Goal: Transaction & Acquisition: Purchase product/service

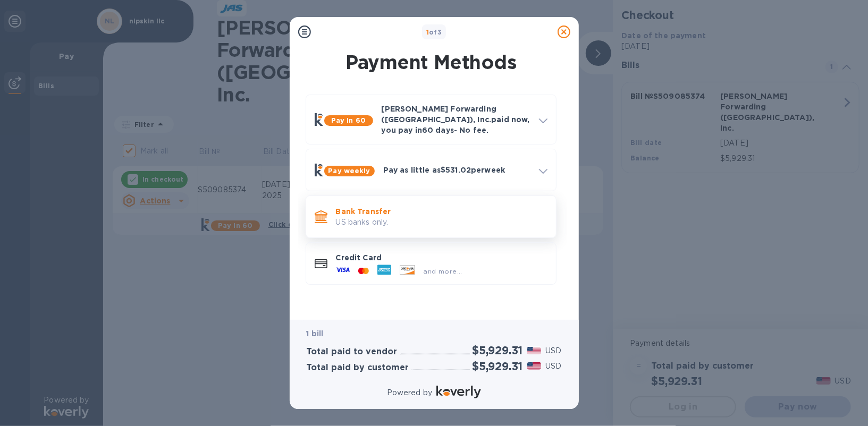
click at [394, 217] on p "US banks only." at bounding box center [442, 222] width 212 height 11
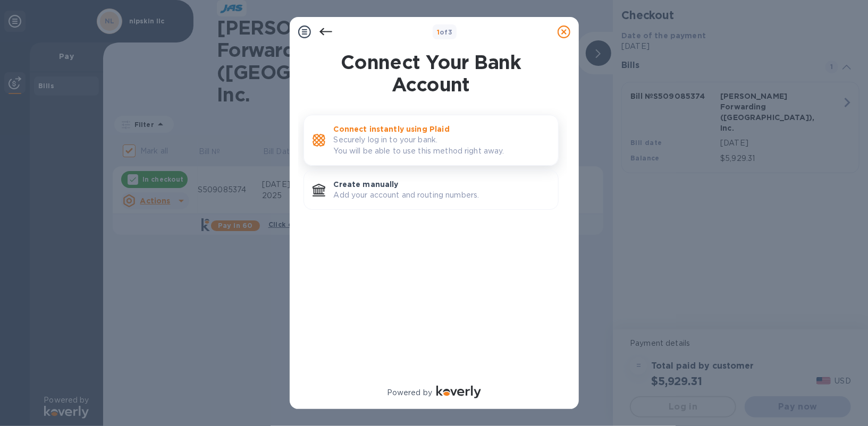
click at [392, 137] on p "Securely log in to your bank. You will be able to use this method right away." at bounding box center [442, 145] width 216 height 22
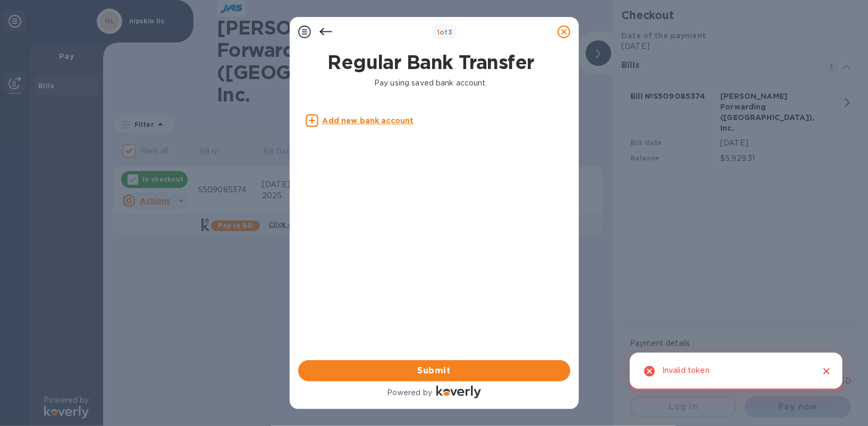
click at [390, 123] on u "Add new bank account" at bounding box center [368, 120] width 91 height 9
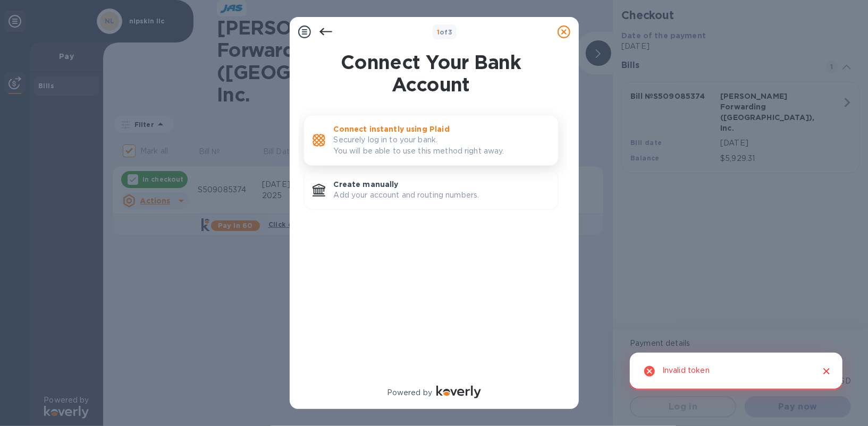
click at [391, 134] on p "Securely log in to your bank. You will be able to use this method right away." at bounding box center [442, 145] width 216 height 22
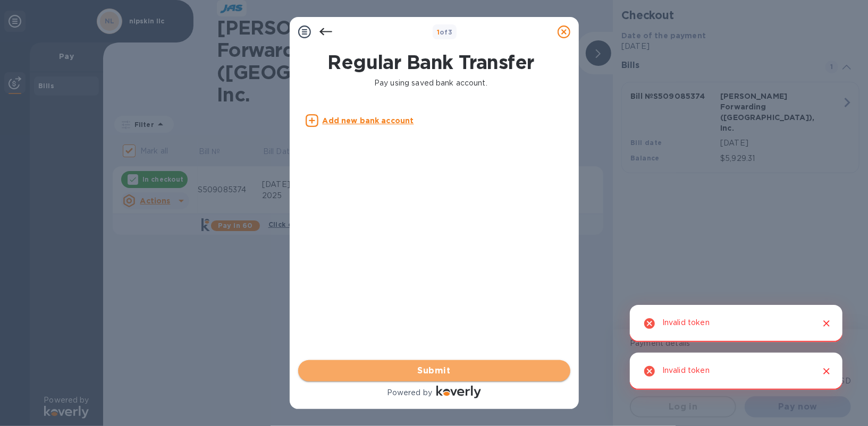
click at [445, 365] on span "Submit" at bounding box center [434, 371] width 255 height 13
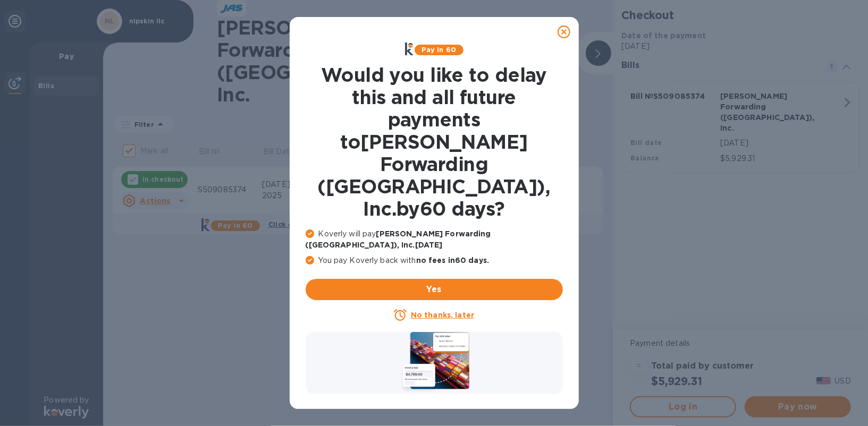
click at [567, 31] on icon at bounding box center [563, 32] width 13 height 13
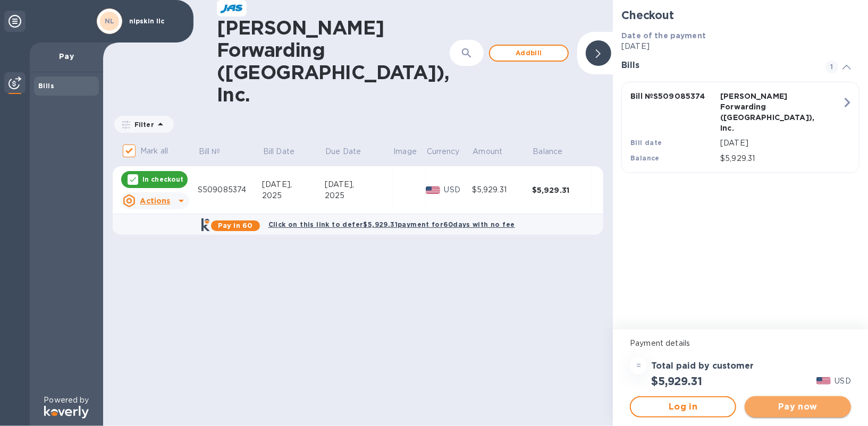
click at [782, 406] on span "Pay now" at bounding box center [797, 407] width 89 height 13
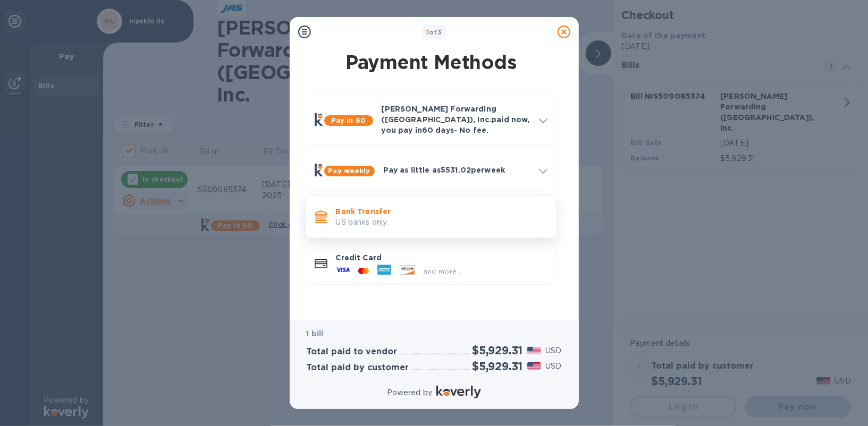
click at [413, 218] on p "US banks only." at bounding box center [442, 222] width 212 height 11
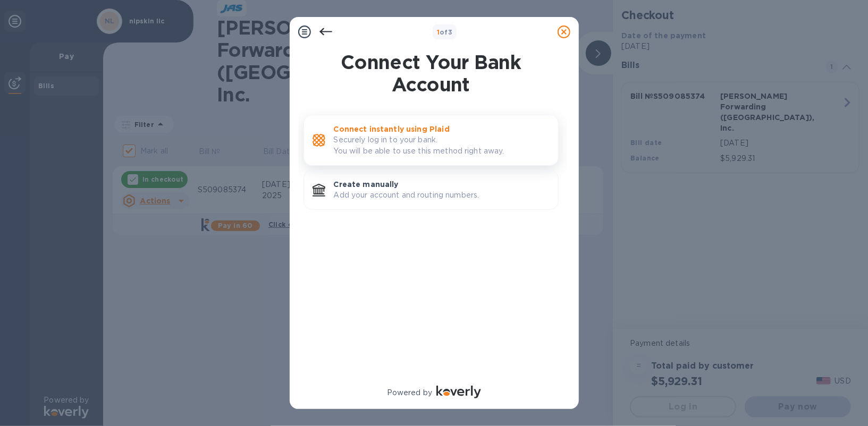
click at [415, 139] on p "Securely log in to your bank. You will be able to use this method right away." at bounding box center [442, 145] width 216 height 22
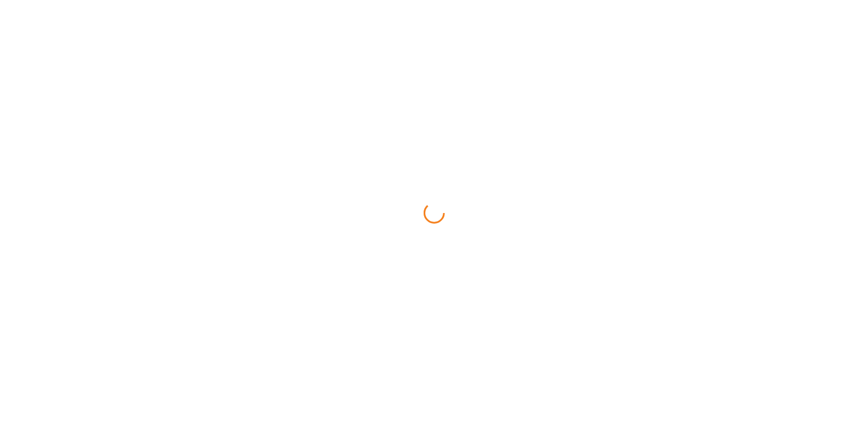
click at [381, 123] on div at bounding box center [434, 213] width 868 height 426
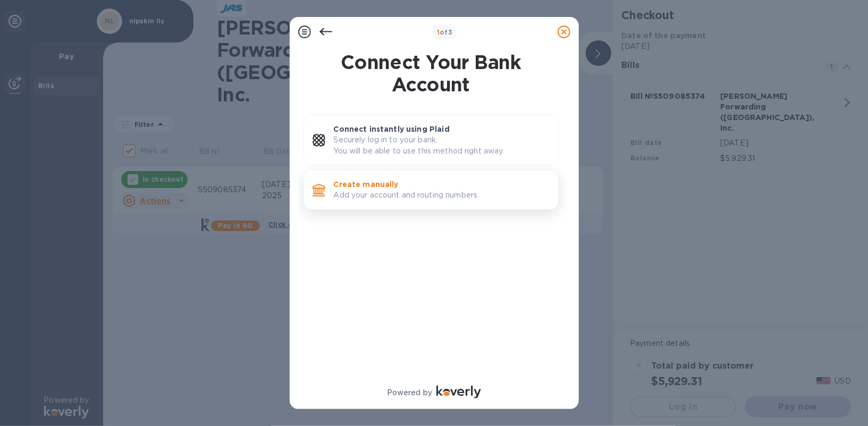
click at [347, 192] on p "Add your account and routing numbers." at bounding box center [442, 195] width 216 height 11
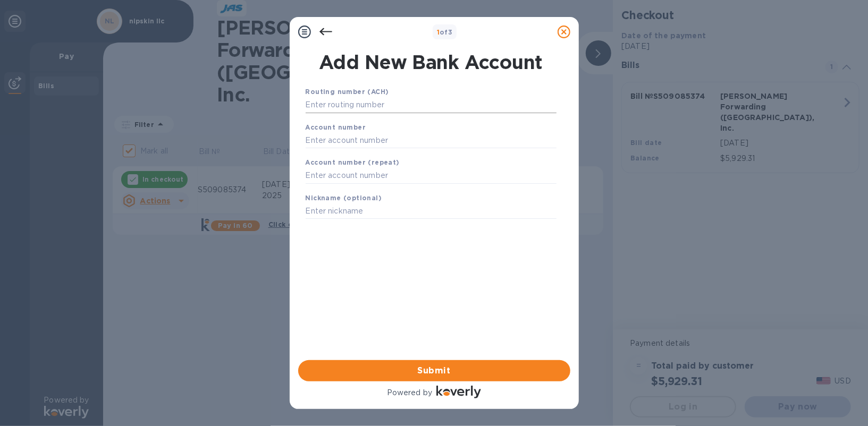
click at [369, 109] on input "text" at bounding box center [431, 105] width 251 height 16
paste input "102001017"
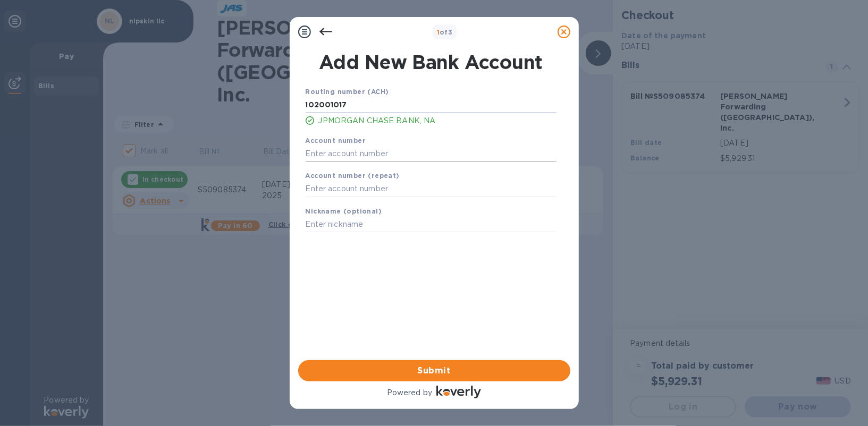
type input "102001017"
click at [368, 155] on input "text" at bounding box center [431, 154] width 251 height 16
paste input "955089138"
type input "955089138"
click at [327, 189] on input "text" at bounding box center [431, 189] width 251 height 16
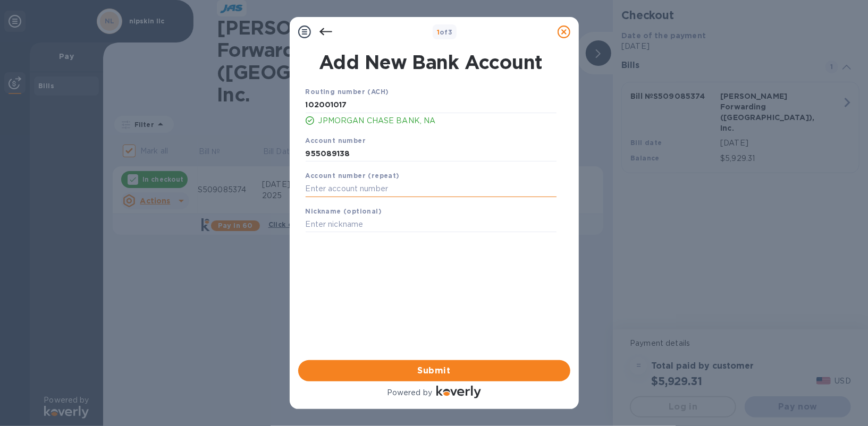
paste input "955089138"
type input "955089138"
click at [339, 225] on input "text" at bounding box center [431, 225] width 251 height 16
type input "Nipskin chase"
click at [414, 314] on div "Routing number (ACH) [US_BANK_ROUTING_MICR] JPMORGAN CHASE BANK, NA Account num…" at bounding box center [431, 210] width 272 height 264
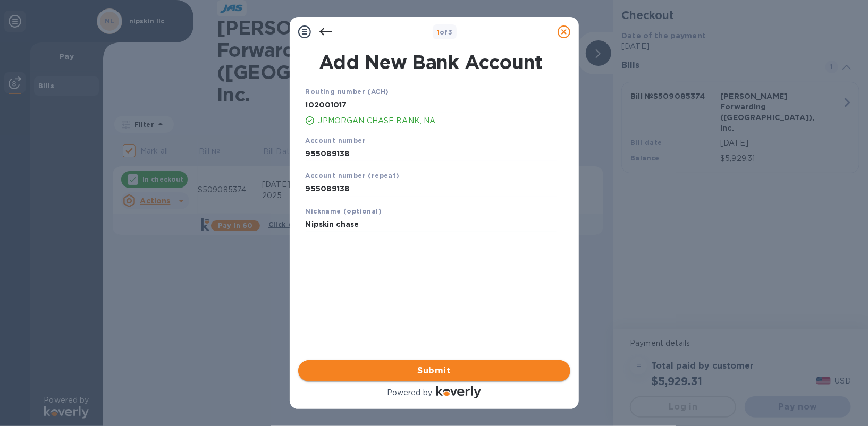
click at [455, 366] on span "Submit" at bounding box center [434, 371] width 255 height 13
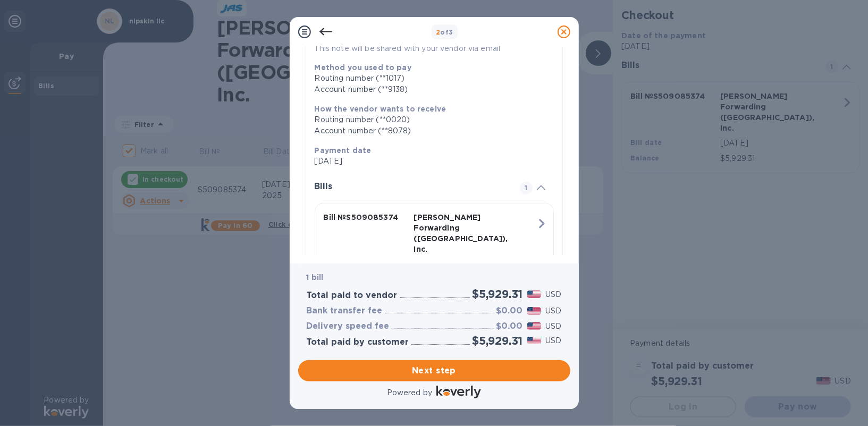
scroll to position [165, 0]
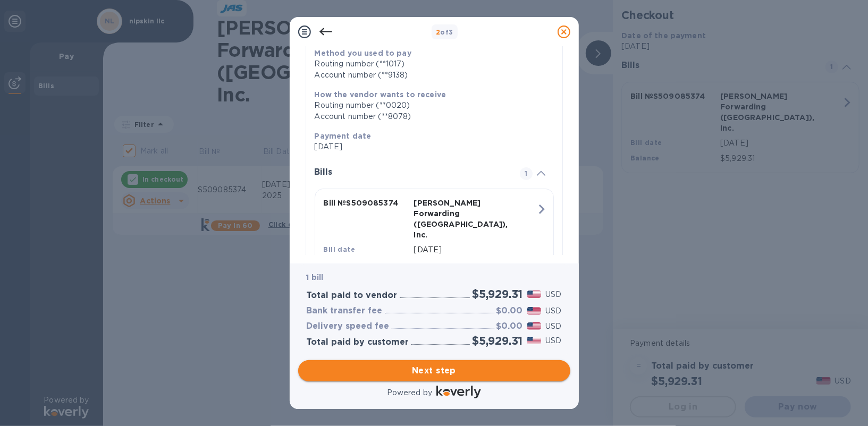
click at [453, 374] on span "Next step" at bounding box center [434, 371] width 255 height 13
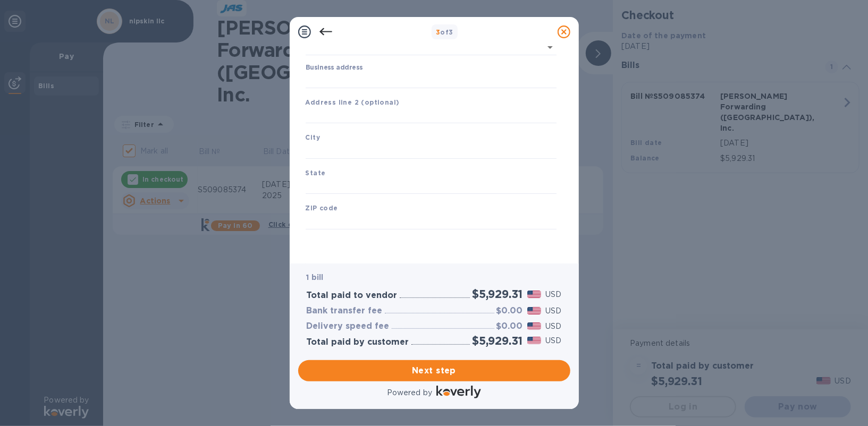
type input "[GEOGRAPHIC_DATA]"
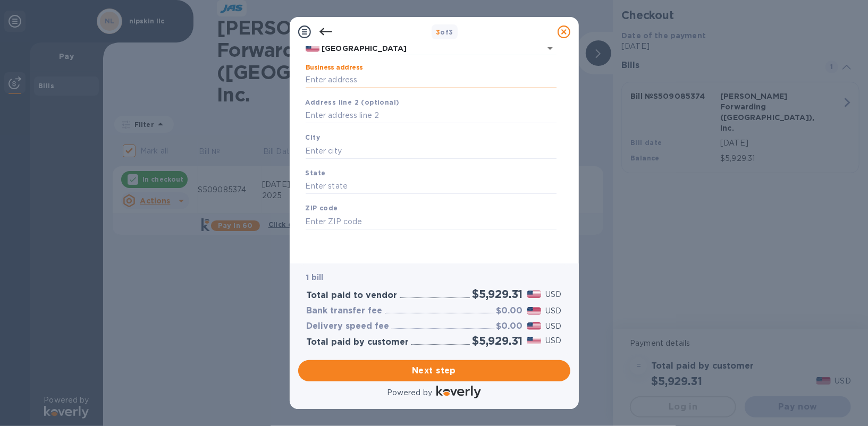
click at [373, 78] on input "Business address" at bounding box center [431, 80] width 251 height 16
type input "2004 foxtail ln"
click at [387, 115] on input "text" at bounding box center [431, 116] width 251 height 16
click at [381, 144] on input "text" at bounding box center [431, 151] width 251 height 16
type input "lafayette"
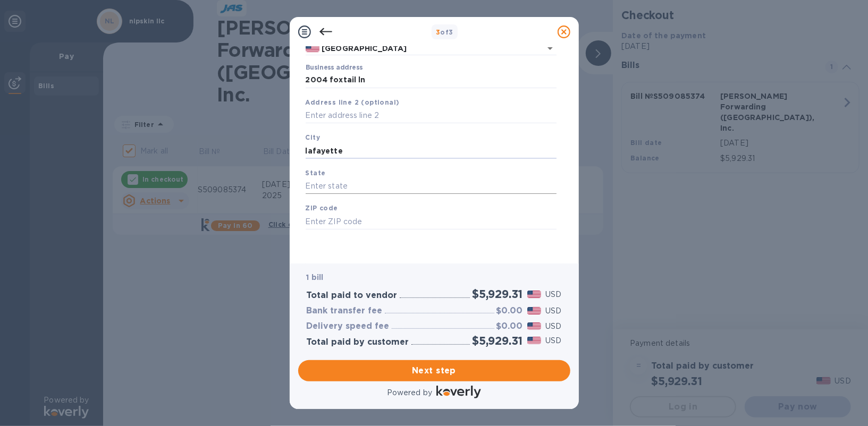
click at [370, 183] on input "text" at bounding box center [431, 187] width 251 height 16
type input "[US_STATE]"
click at [377, 217] on input "text" at bounding box center [431, 222] width 251 height 16
type input "80026"
click at [429, 376] on span "Next step" at bounding box center [434, 371] width 255 height 13
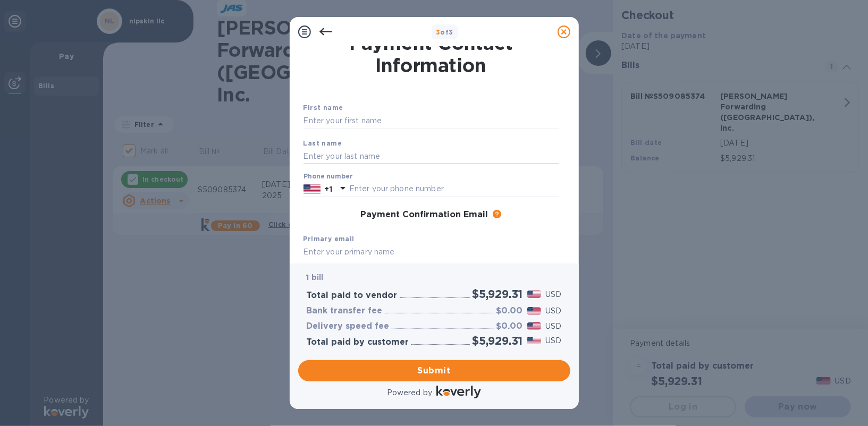
scroll to position [0, 0]
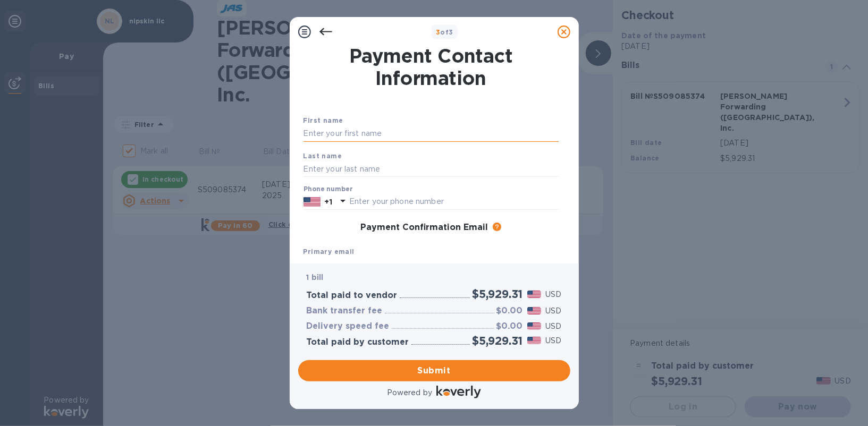
click at [363, 130] on input "text" at bounding box center [430, 134] width 255 height 16
type input "[PERSON_NAME]"
type input "7866041293"
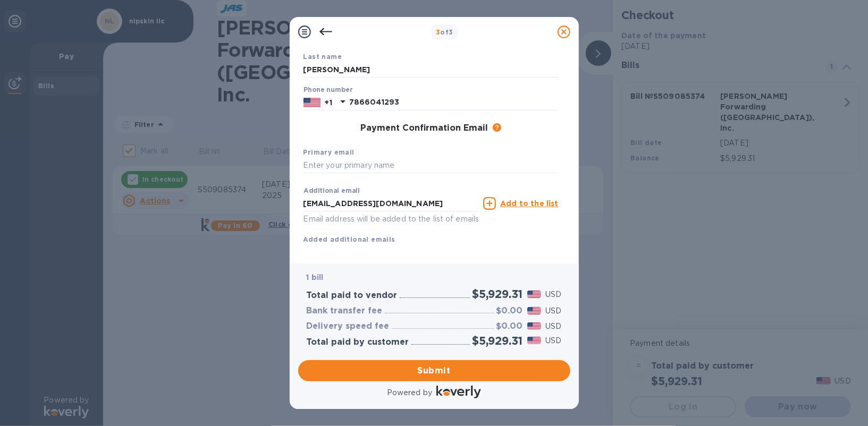
scroll to position [104, 0]
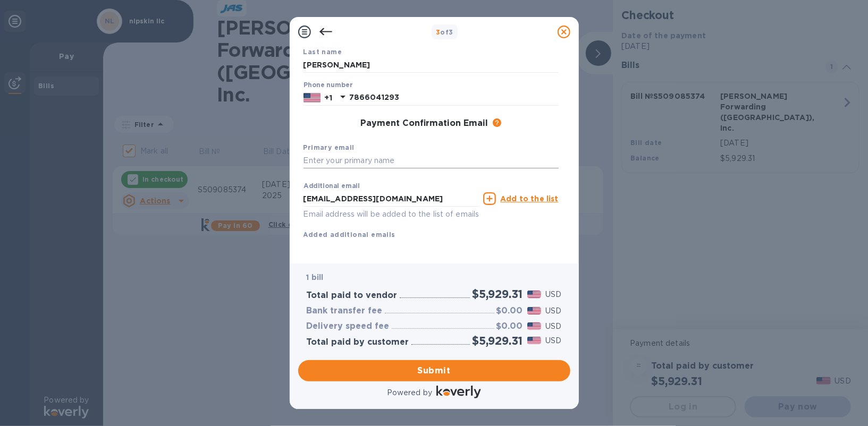
click at [379, 166] on input "text" at bounding box center [430, 161] width 255 height 16
click at [371, 162] on input "text" at bounding box center [430, 161] width 255 height 16
click at [379, 198] on input "[EMAIL_ADDRESS][DOMAIN_NAME]" at bounding box center [391, 199] width 176 height 16
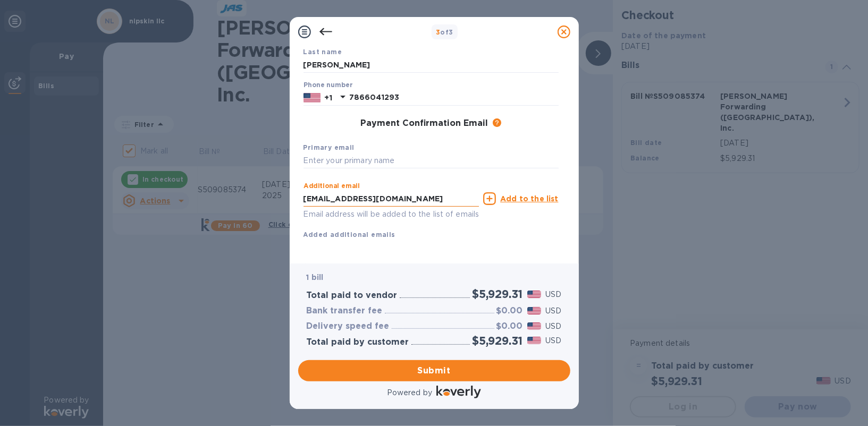
type input "[PERSON_NAME][EMAIL_ADDRESS][PERSON_NAME][DOMAIN_NAME]"
click at [378, 159] on input "text" at bounding box center [430, 161] width 255 height 16
type input "l"
type input "m"
type input "[EMAIL_ADDRESS][DOMAIN_NAME]"
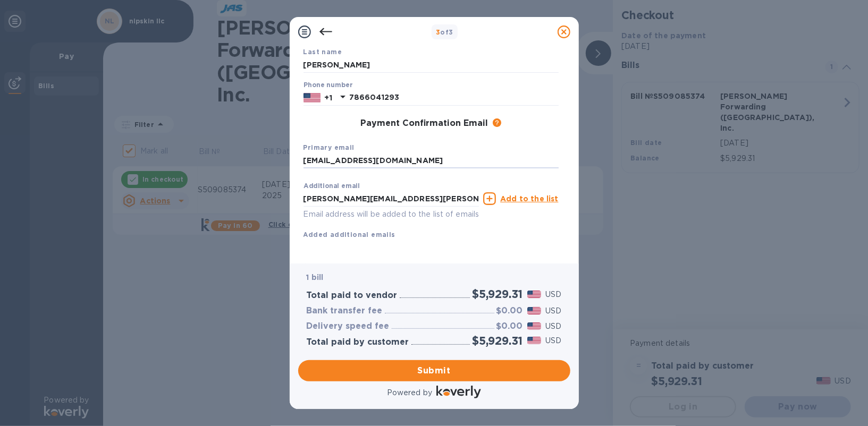
click at [437, 185] on div "Additional email [PERSON_NAME][EMAIL_ADDRESS][PERSON_NAME][DOMAIN_NAME] Email a…" at bounding box center [391, 201] width 176 height 38
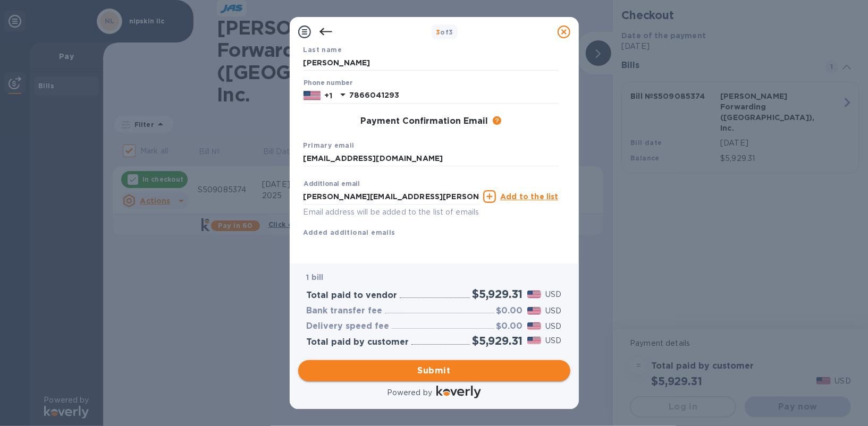
click at [446, 370] on span "Submit" at bounding box center [434, 371] width 255 height 13
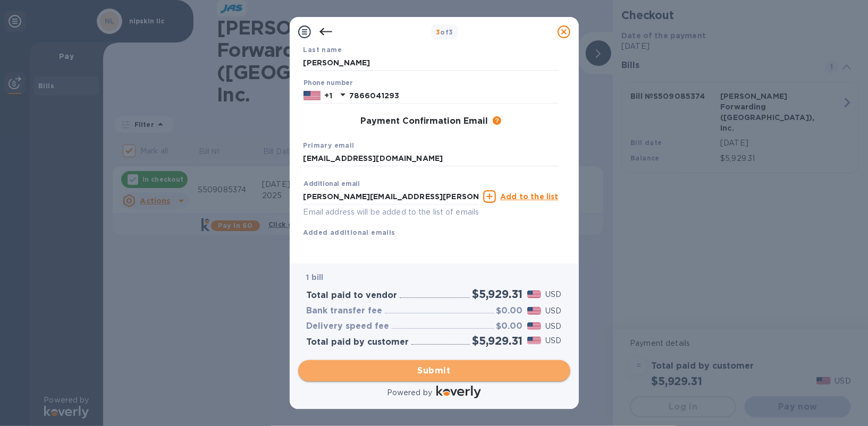
click at [433, 375] on span "Submit" at bounding box center [434, 371] width 255 height 13
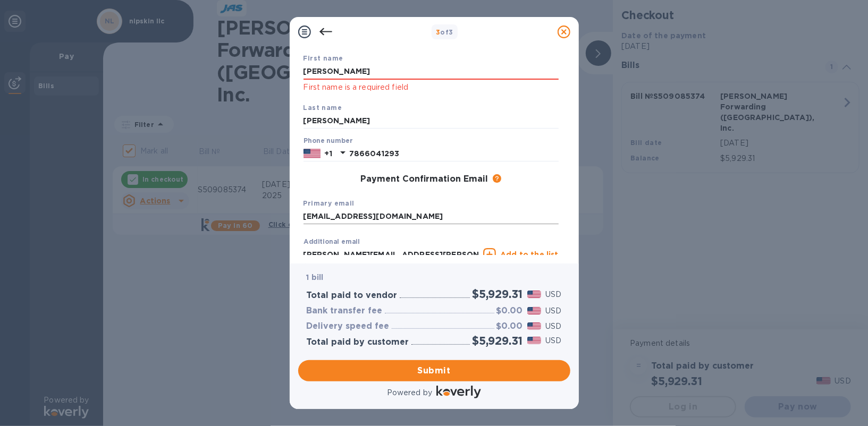
scroll to position [107, 0]
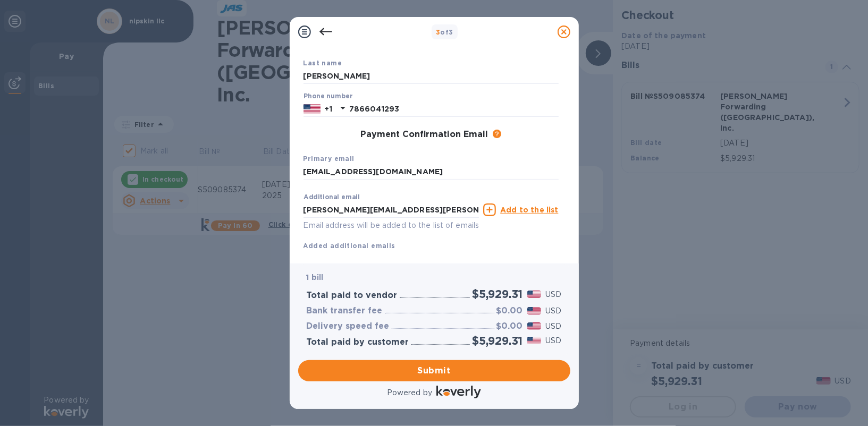
click at [490, 213] on icon at bounding box center [489, 210] width 13 height 13
click at [386, 211] on input "text" at bounding box center [391, 210] width 176 height 16
type input "[PERSON_NAME][EMAIL_ADDRESS][PERSON_NAME][DOMAIN_NAME]"
click at [487, 233] on div "Additional email [PERSON_NAME][EMAIL_ADDRESS][PERSON_NAME][DOMAIN_NAME] Email a…" at bounding box center [430, 210] width 259 height 48
click at [446, 227] on p "Email address will be added to the list of emails" at bounding box center [391, 225] width 176 height 12
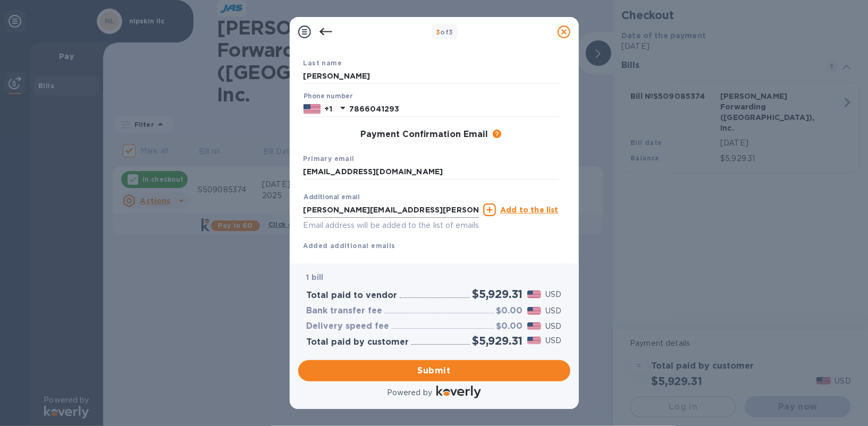
click at [430, 215] on input "[PERSON_NAME][EMAIL_ADDRESS][PERSON_NAME][DOMAIN_NAME]" at bounding box center [391, 210] width 176 height 16
click at [451, 172] on input "[EMAIL_ADDRESS][DOMAIN_NAME]" at bounding box center [430, 172] width 255 height 16
click at [435, 376] on span "Submit" at bounding box center [434, 371] width 255 height 13
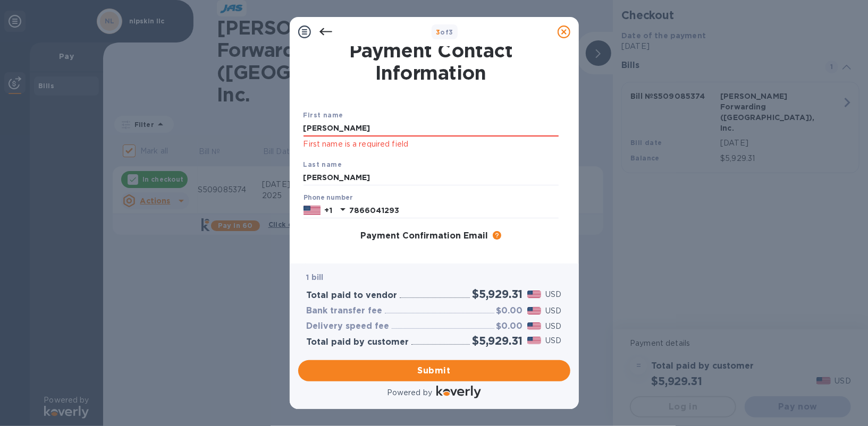
scroll to position [0, 0]
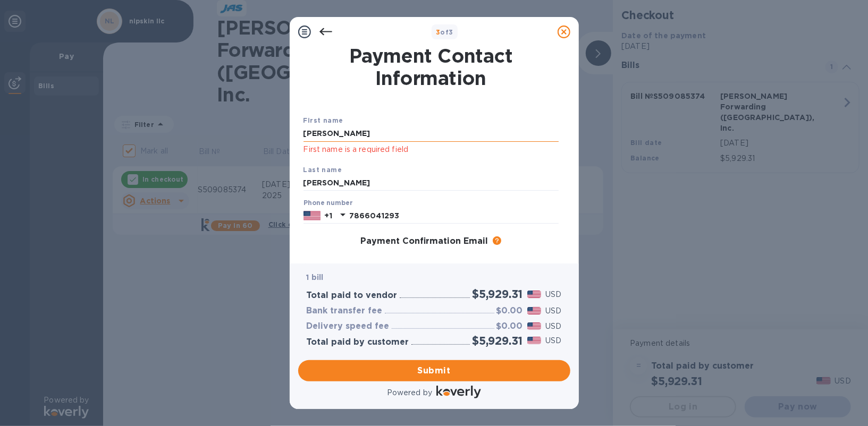
click at [395, 137] on input "[PERSON_NAME]" at bounding box center [430, 134] width 255 height 16
type input "[PERSON_NAME]"
click at [423, 118] on div "First name [PERSON_NAME] First name is a required field" at bounding box center [431, 135] width 264 height 49
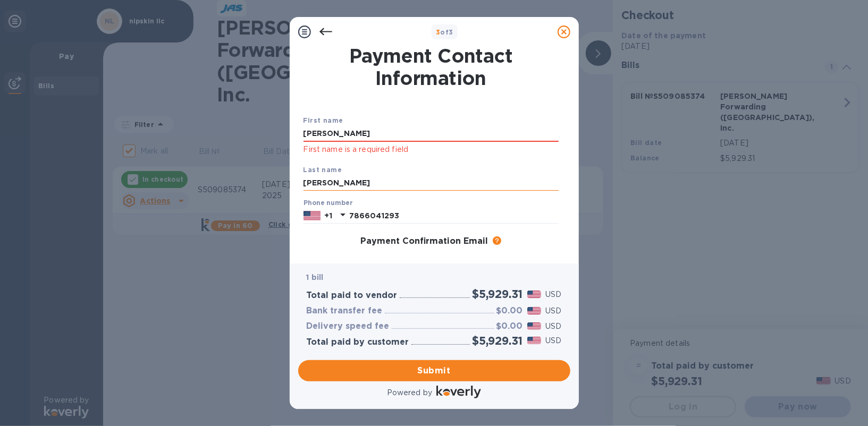
click at [358, 176] on input "[PERSON_NAME]" at bounding box center [430, 183] width 255 height 16
click at [366, 135] on input "[PERSON_NAME]" at bounding box center [430, 134] width 255 height 16
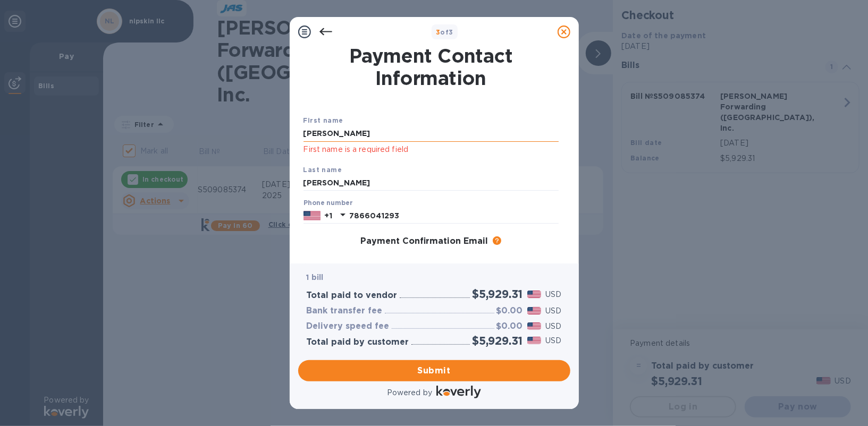
click at [366, 135] on input "[PERSON_NAME]" at bounding box center [430, 134] width 255 height 16
click at [384, 117] on div "First name [PERSON_NAME] First name is a required field" at bounding box center [431, 135] width 264 height 49
click at [342, 178] on input "[PERSON_NAME]" at bounding box center [430, 183] width 255 height 16
click at [342, 145] on p "First name is a required field" at bounding box center [430, 149] width 255 height 12
click at [342, 137] on input "[PERSON_NAME]" at bounding box center [430, 134] width 255 height 16
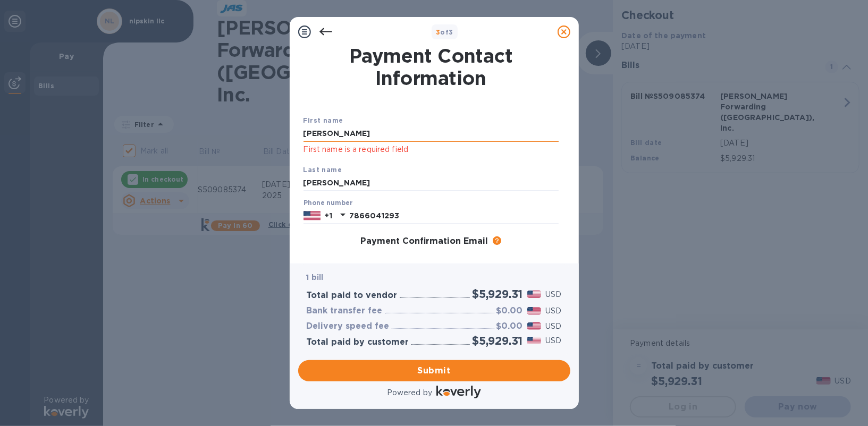
click at [342, 137] on input "[PERSON_NAME]" at bounding box center [430, 134] width 255 height 16
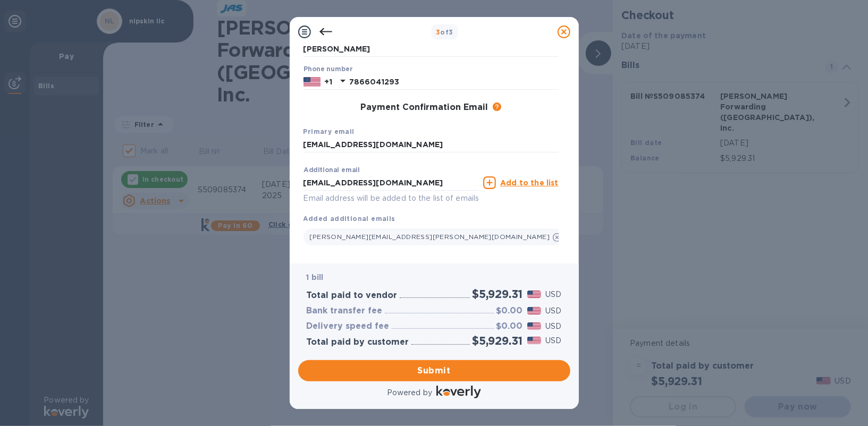
scroll to position [154, 0]
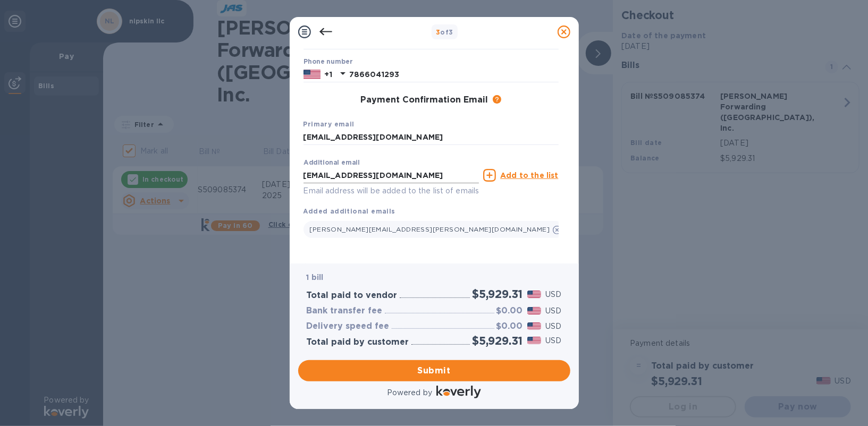
click at [386, 167] on input "[EMAIL_ADDRESS][DOMAIN_NAME]" at bounding box center [391, 175] width 176 height 16
type input "[PERSON_NAME][EMAIL_ADDRESS][PERSON_NAME][DOMAIN_NAME]"
click at [402, 195] on div "Additional email [PERSON_NAME][EMAIL_ADDRESS][PERSON_NAME][DOMAIN_NAME] Email a…" at bounding box center [430, 196] width 255 height 85
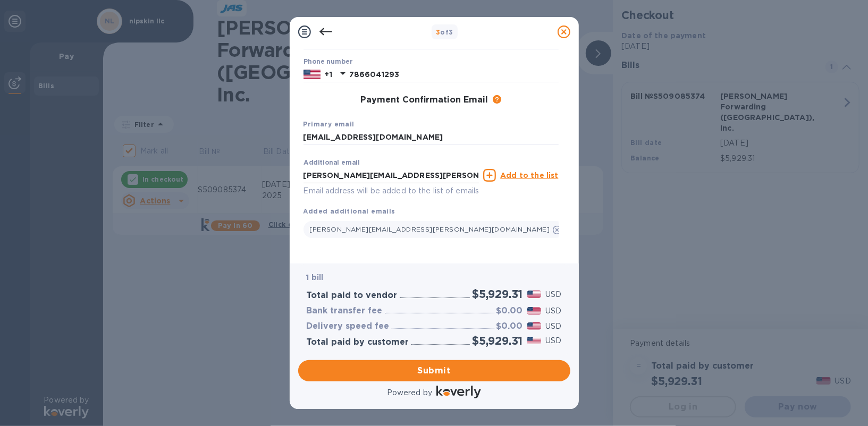
scroll to position [0, 0]
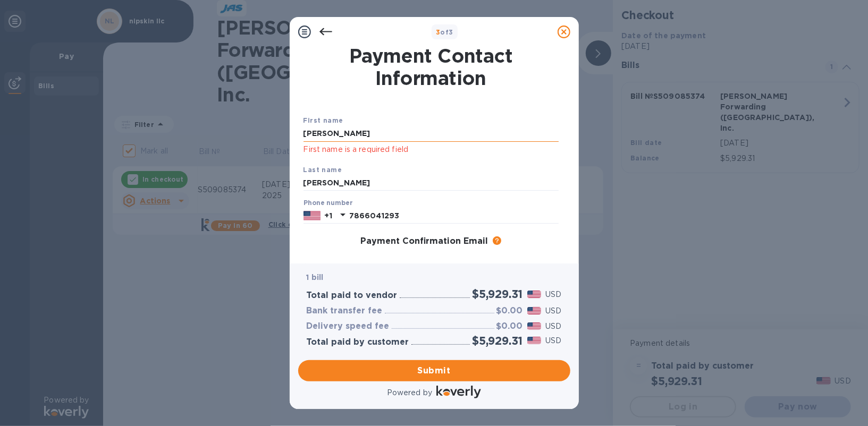
click at [364, 138] on input "[PERSON_NAME]" at bounding box center [430, 134] width 255 height 16
click at [448, 374] on span "Submit" at bounding box center [434, 371] width 255 height 13
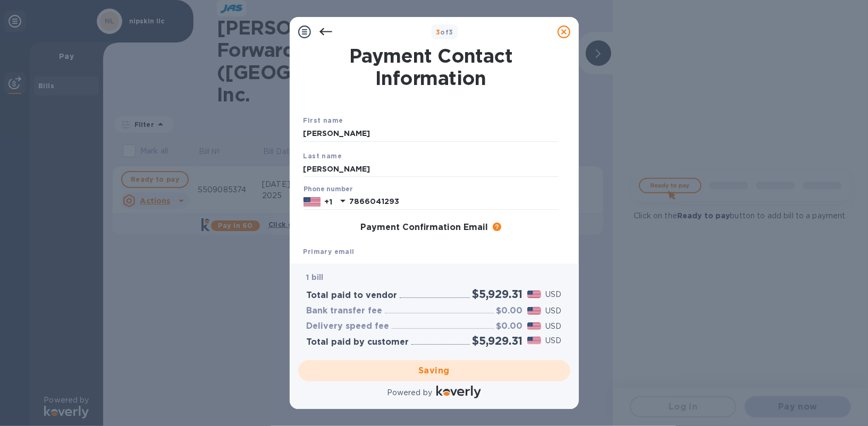
checkbox input "false"
